Goal: Information Seeking & Learning: Find specific fact

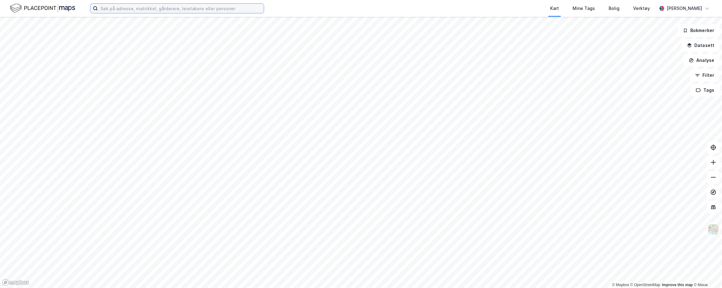
click at [188, 5] on input at bounding box center [181, 8] width 166 height 9
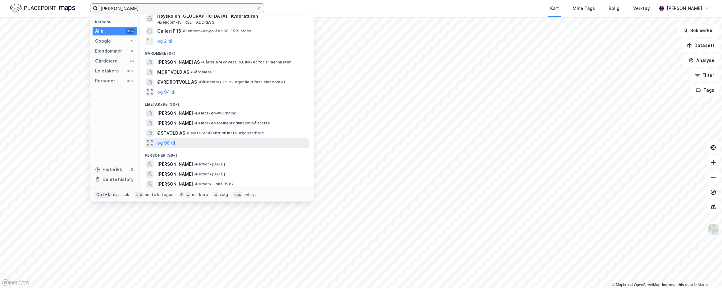
scroll to position [31, 0]
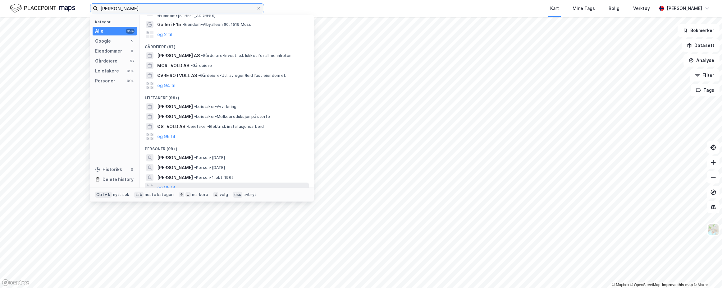
type input "[PERSON_NAME]"
click at [176, 183] on div "og 96 til" at bounding box center [227, 187] width 164 height 10
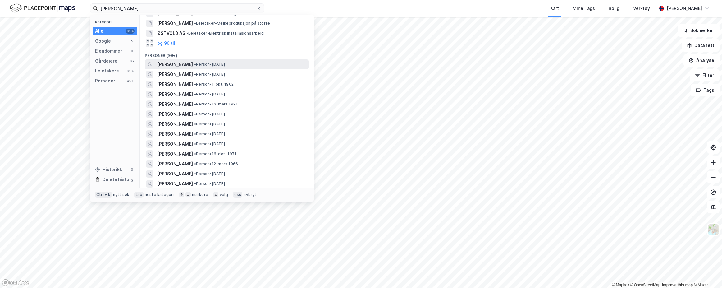
scroll to position [0, 0]
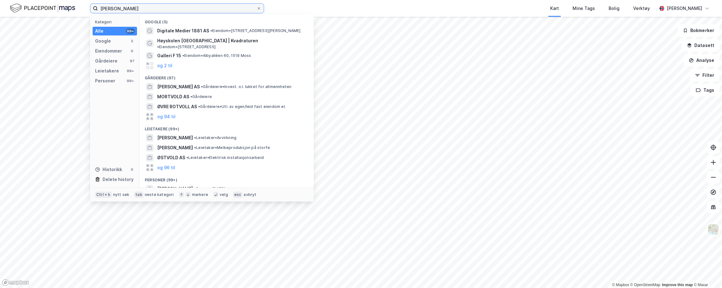
drag, startPoint x: 147, startPoint y: 10, endPoint x: 20, endPoint y: 0, distance: 127.1
click at [24, 2] on div "[PERSON_NAME] Kategori Alle 99+ Google 5 Eiendommer 0 Gårdeiere 97 Leietakere 9…" at bounding box center [361, 8] width 722 height 17
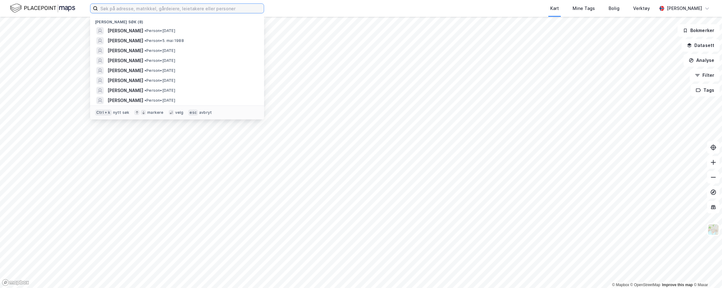
click at [126, 10] on input at bounding box center [181, 8] width 166 height 9
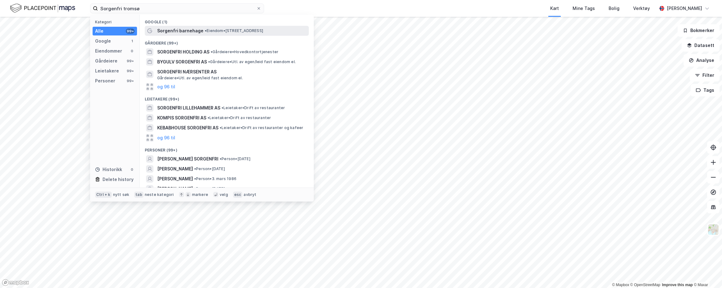
click at [215, 32] on span "• Eiendom • [STREET_ADDRESS]" at bounding box center [234, 30] width 58 height 5
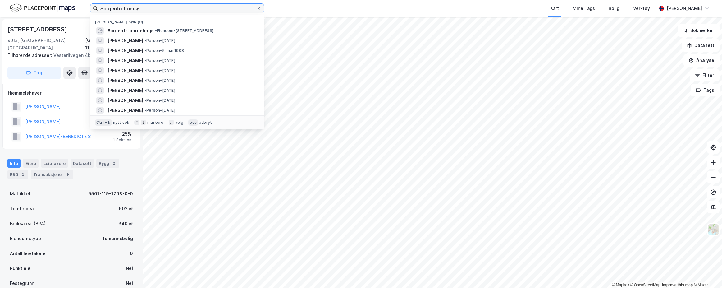
drag, startPoint x: 146, startPoint y: 11, endPoint x: 5, endPoint y: 9, distance: 140.4
click at [5, 9] on div "Sorgenfri tromsø Nylige søk (9) [GEOGRAPHIC_DATA] barnehage • Eiendom • [STREET…" at bounding box center [361, 8] width 722 height 17
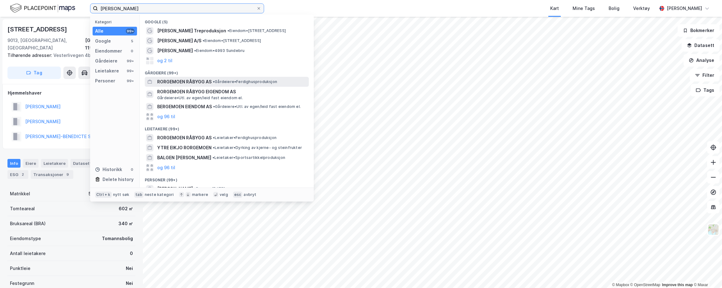
scroll to position [62, 0]
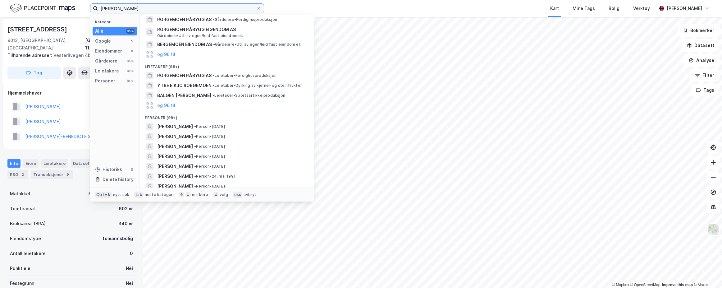
drag, startPoint x: 138, startPoint y: 12, endPoint x: 22, endPoint y: 5, distance: 116.1
click at [22, 5] on div "[PERSON_NAME] Kategori Alle 99+ Google 5 Eiendommer 0 Gårdeiere 99+ Leietakere …" at bounding box center [361, 8] width 722 height 17
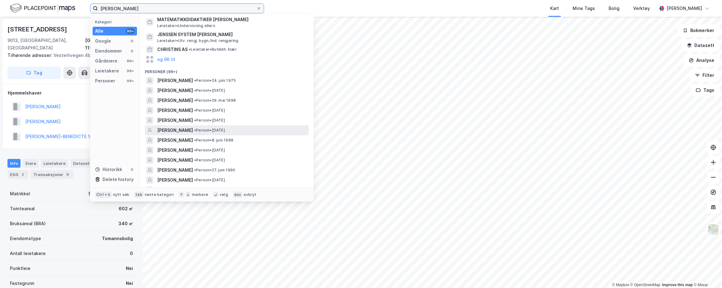
type input "[PERSON_NAME]"
click at [193, 130] on span "[PERSON_NAME]" at bounding box center [175, 129] width 36 height 7
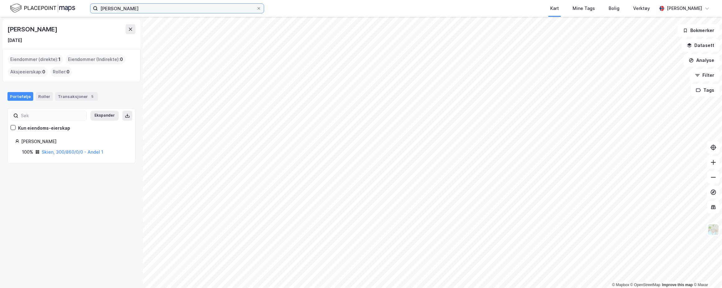
click at [181, 10] on input "[PERSON_NAME]" at bounding box center [177, 8] width 158 height 9
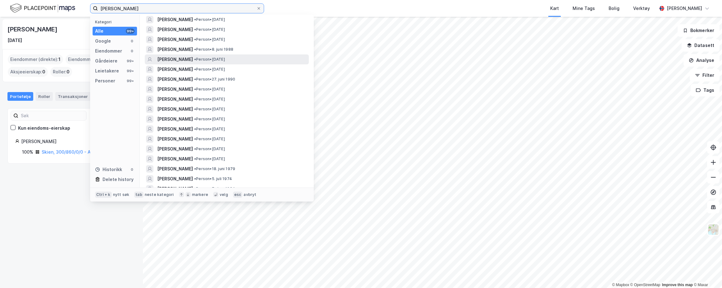
scroll to position [155, 0]
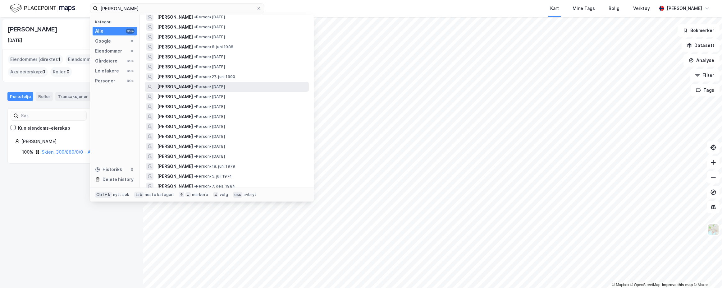
click at [225, 86] on span "• Person • [DATE]" at bounding box center [209, 86] width 31 height 5
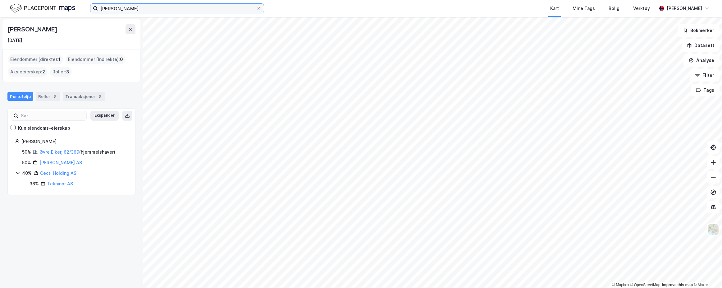
click at [150, 7] on input "[PERSON_NAME]" at bounding box center [177, 8] width 158 height 9
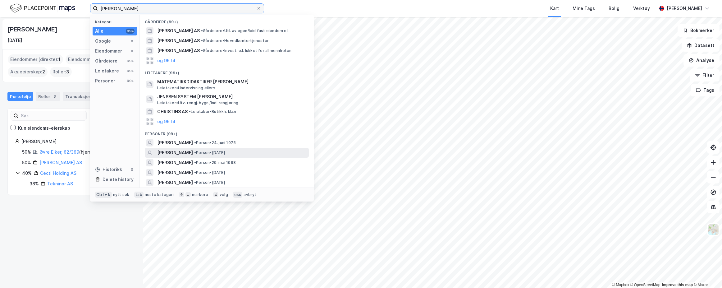
scroll to position [124, 0]
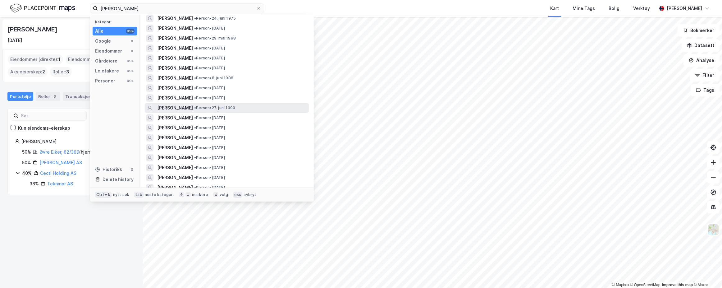
click at [235, 108] on span "• Person • [DATE]" at bounding box center [214, 107] width 41 height 5
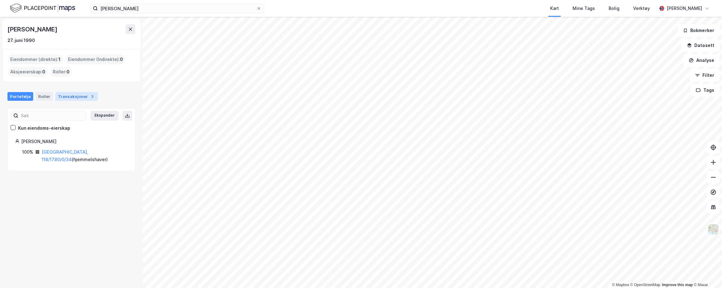
click at [71, 94] on div "Transaksjoner 3" at bounding box center [76, 96] width 43 height 9
